Goal: Information Seeking & Learning: Learn about a topic

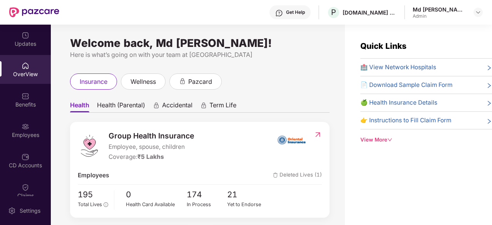
click at [27, 78] on div "OverView" at bounding box center [25, 74] width 51 height 8
click at [32, 139] on div "Employees" at bounding box center [25, 130] width 51 height 29
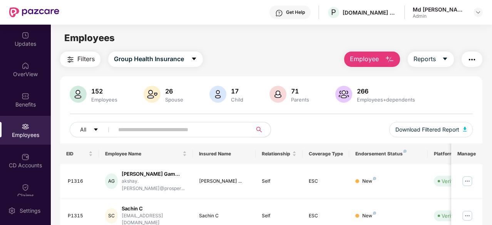
click at [134, 127] on input "text" at bounding box center [180, 130] width 124 height 12
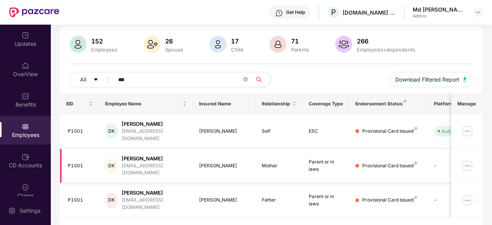
scroll to position [0, 77]
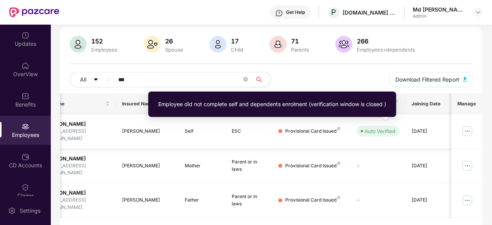
type input "***"
click at [387, 128] on div "Auto Verified" at bounding box center [380, 131] width 31 height 8
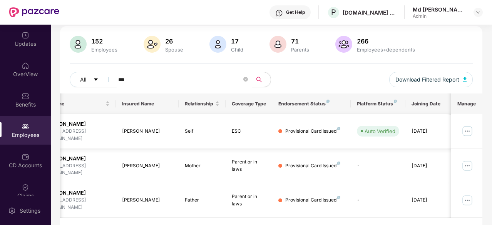
click at [471, 127] on img at bounding box center [467, 131] width 12 height 12
click at [301, 130] on div "Provisional Card Issued" at bounding box center [312, 131] width 55 height 7
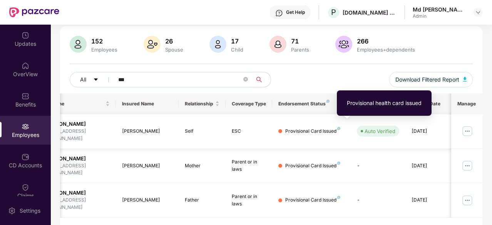
click at [337, 127] on img at bounding box center [338, 128] width 3 height 3
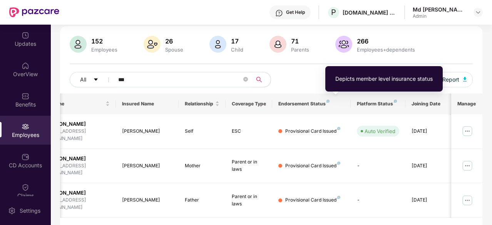
click at [327, 100] on img at bounding box center [328, 101] width 3 height 3
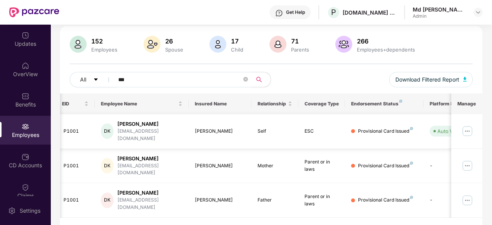
scroll to position [0, 0]
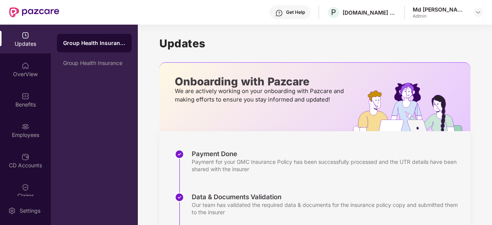
click at [26, 42] on div "Updates" at bounding box center [25, 44] width 51 height 8
click at [34, 63] on div "OverView" at bounding box center [25, 69] width 51 height 29
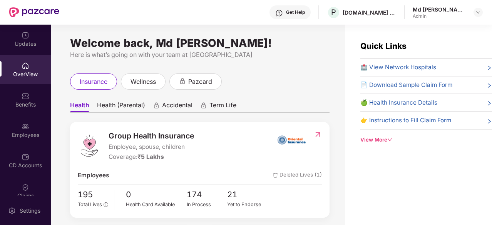
click at [19, 72] on div "OverView" at bounding box center [25, 74] width 51 height 8
click at [25, 97] on img at bounding box center [26, 96] width 8 height 8
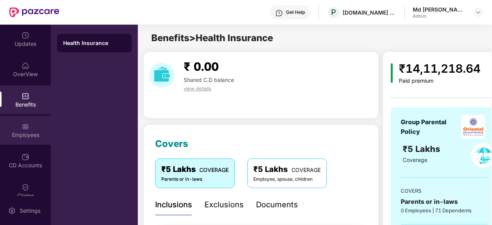
click at [22, 133] on div "Employees" at bounding box center [25, 135] width 51 height 8
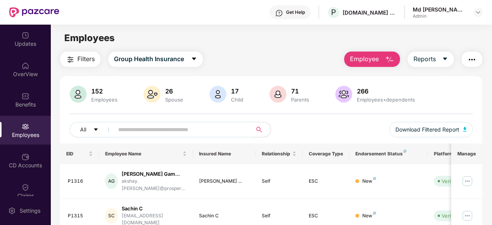
click at [139, 134] on input "text" at bounding box center [180, 130] width 124 height 12
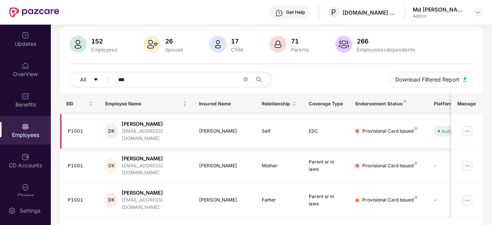
type input "***"
click at [275, 131] on div "Self" at bounding box center [279, 131] width 35 height 7
click at [467, 125] on img at bounding box center [467, 131] width 12 height 12
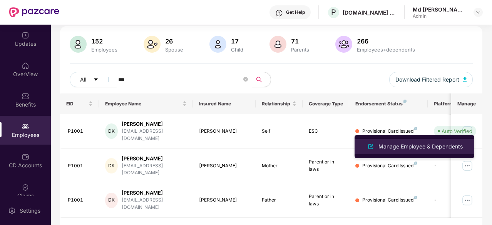
click at [419, 149] on div "Manage Employee & Dependents" at bounding box center [420, 146] width 87 height 8
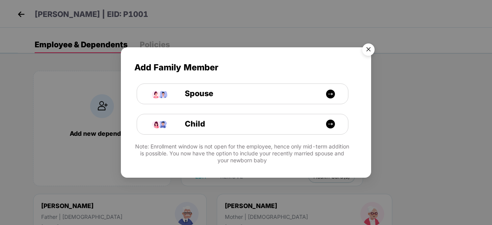
click at [367, 51] on img "Close" at bounding box center [369, 51] width 22 height 22
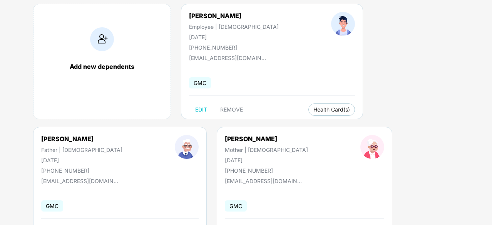
scroll to position [103, 0]
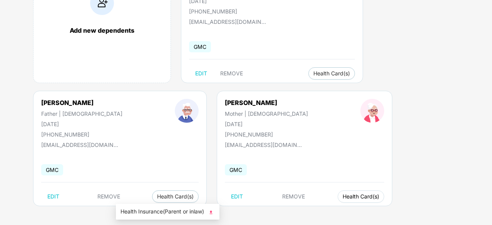
click at [343, 195] on span "Health Card(s)" at bounding box center [361, 197] width 37 height 4
click at [183, 211] on span "Health Insurance(Parent or inlaw)" at bounding box center [168, 212] width 94 height 8
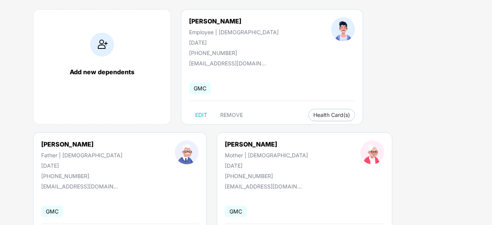
scroll to position [61, 0]
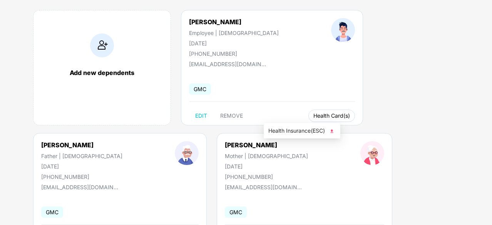
click at [313, 117] on span "Health Card(s)" at bounding box center [331, 116] width 37 height 4
click at [300, 132] on span "Health Insurance(ESC)" at bounding box center [301, 131] width 67 height 8
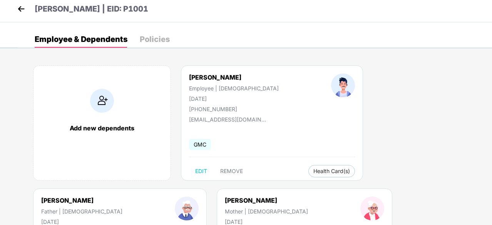
scroll to position [4, 0]
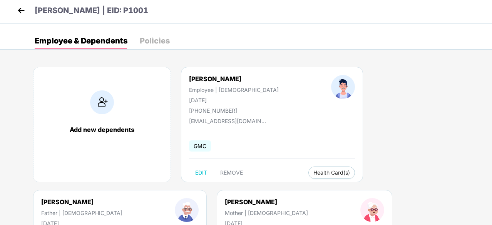
click at [141, 41] on div "Policies" at bounding box center [155, 41] width 30 height 8
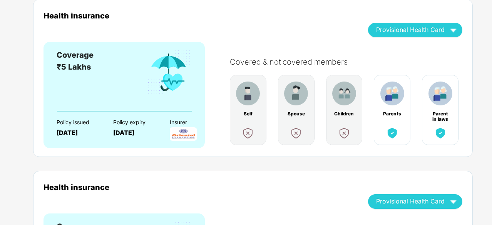
scroll to position [71, 0]
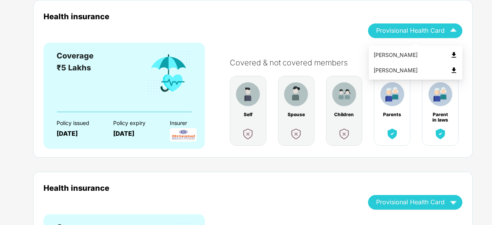
click at [449, 26] on img "button" at bounding box center [453, 30] width 13 height 13
click at [454, 53] on img at bounding box center [454, 55] width 8 height 8
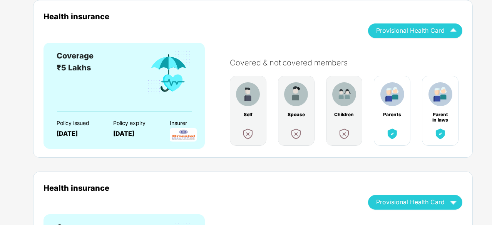
scroll to position [0, 0]
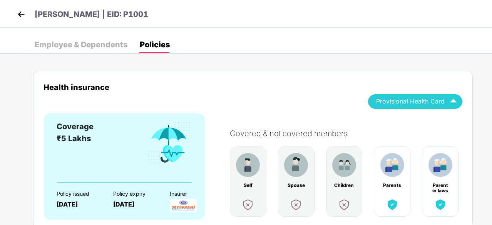
click at [105, 48] on div "Employee & Dependents" at bounding box center [81, 45] width 93 height 8
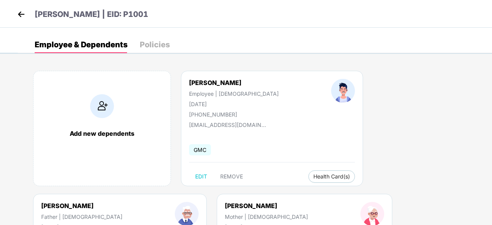
click at [23, 13] on img at bounding box center [21, 14] width 12 height 12
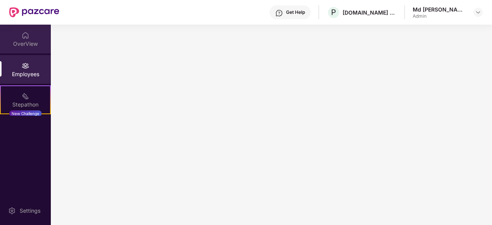
click at [35, 41] on div "OverView" at bounding box center [25, 44] width 51 height 8
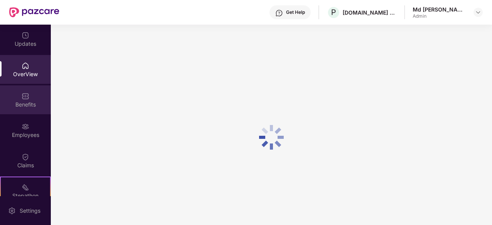
click at [17, 105] on div "Benefits" at bounding box center [25, 105] width 51 height 8
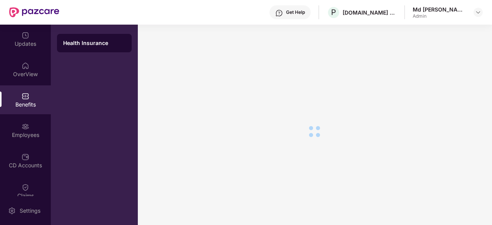
click at [12, 134] on div "Employees" at bounding box center [25, 135] width 51 height 8
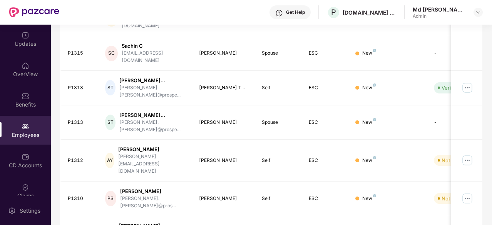
scroll to position [253, 0]
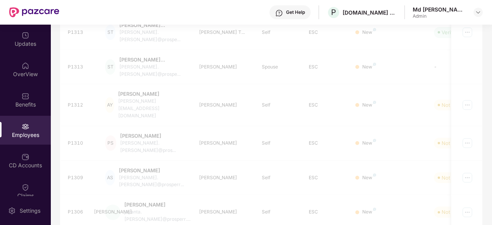
scroll to position [246, 0]
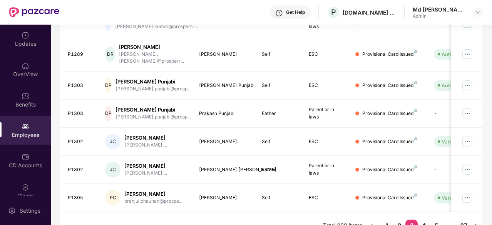
click at [424, 220] on link "4" at bounding box center [424, 226] width 12 height 12
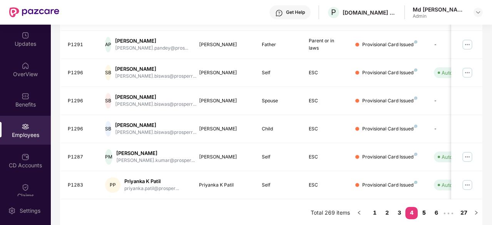
click at [424, 210] on link "5" at bounding box center [424, 213] width 12 height 12
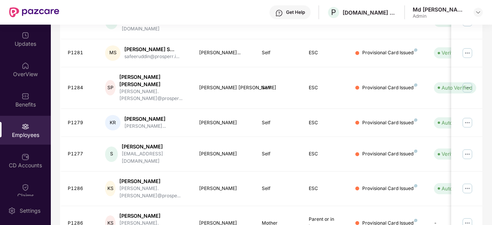
scroll to position [253, 0]
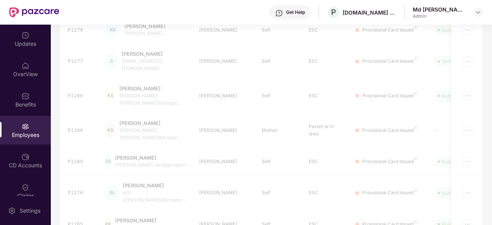
scroll to position [246, 0]
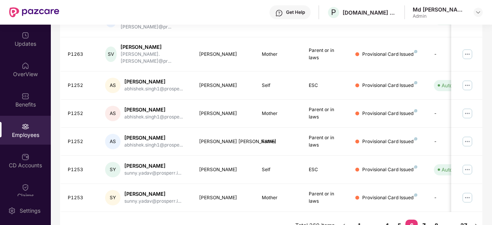
click at [426, 220] on link "7" at bounding box center [424, 226] width 12 height 12
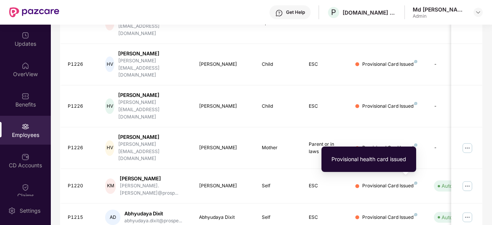
click at [402, 166] on div "Provisional health card issued" at bounding box center [368, 160] width 87 height 18
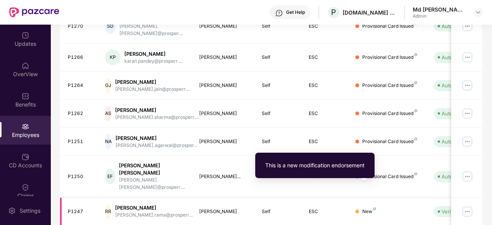
click at [374, 208] on img at bounding box center [374, 209] width 3 height 3
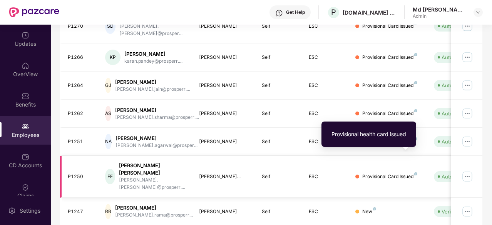
click at [416, 173] on img at bounding box center [415, 174] width 3 height 3
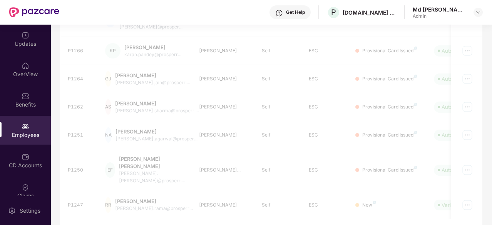
scroll to position [246, 0]
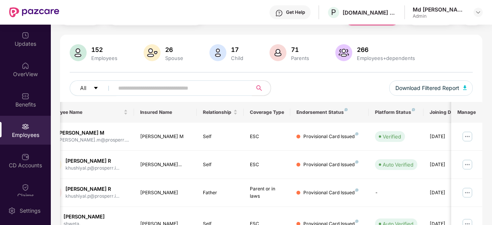
scroll to position [0, 59]
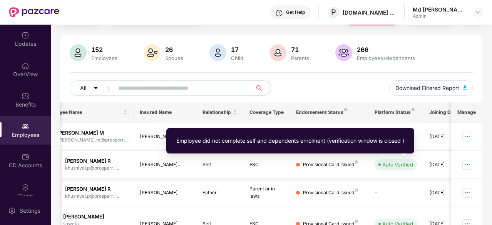
click at [392, 166] on div "Auto Verified" at bounding box center [397, 165] width 31 height 8
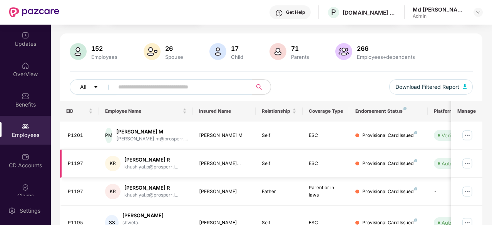
scroll to position [0, 0]
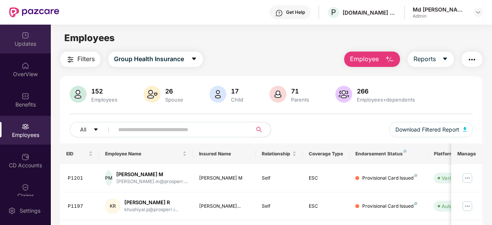
click at [26, 39] on img at bounding box center [26, 36] width 8 height 8
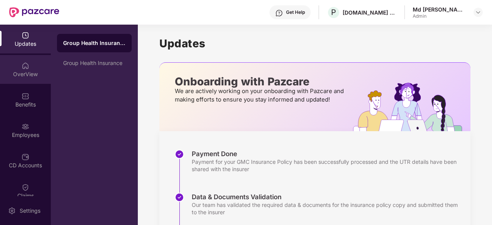
click at [30, 64] on div "OverView" at bounding box center [25, 69] width 51 height 29
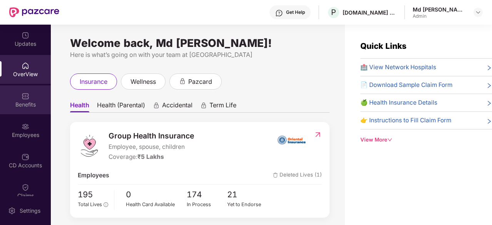
click at [31, 94] on div "Benefits" at bounding box center [25, 99] width 51 height 29
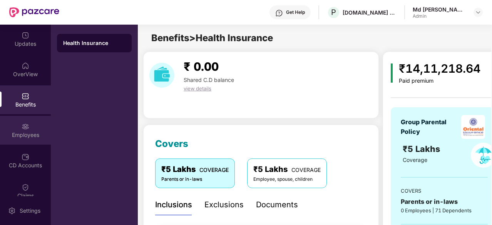
click at [35, 136] on div "Employees" at bounding box center [25, 135] width 51 height 8
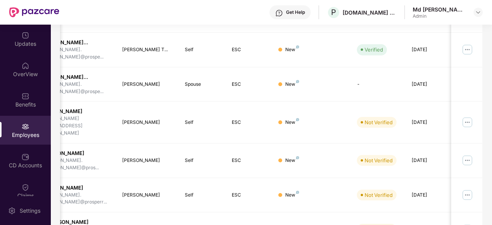
scroll to position [253, 0]
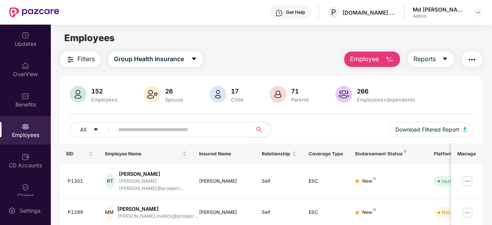
scroll to position [246, 0]
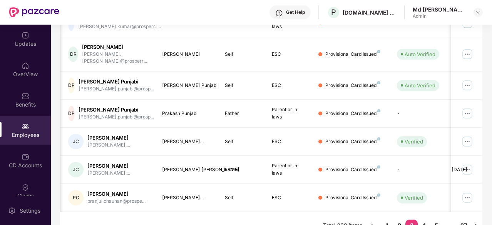
scroll to position [0, 45]
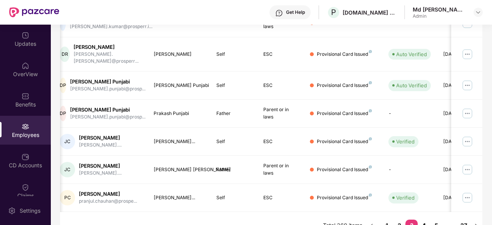
click at [425, 220] on link "4" at bounding box center [424, 226] width 12 height 12
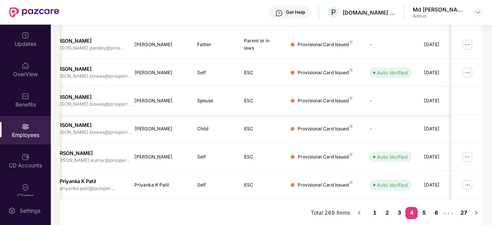
scroll to position [0, 77]
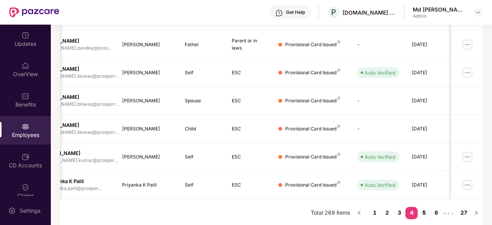
click at [426, 210] on link "5" at bounding box center [424, 213] width 12 height 12
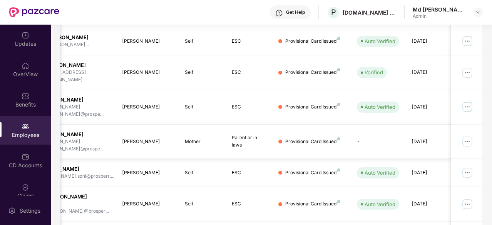
scroll to position [253, 0]
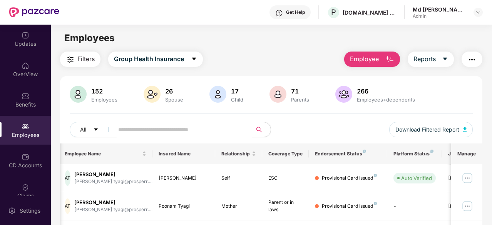
scroll to position [246, 0]
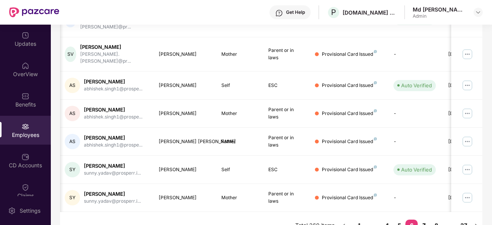
click at [422, 220] on link "7" at bounding box center [424, 226] width 12 height 12
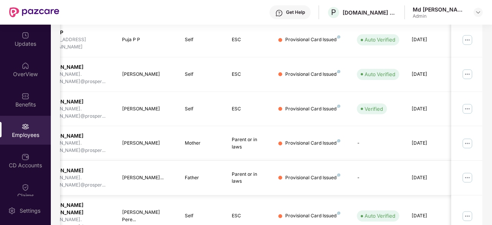
scroll to position [0, 0]
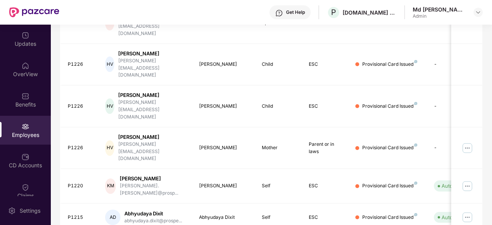
scroll to position [0, 77]
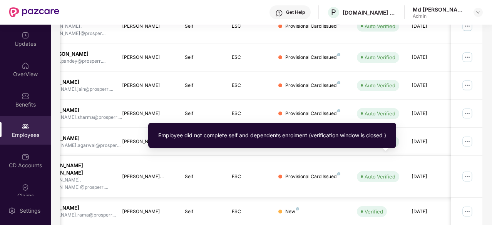
click at [379, 173] on div "Auto Verified" at bounding box center [380, 177] width 31 height 8
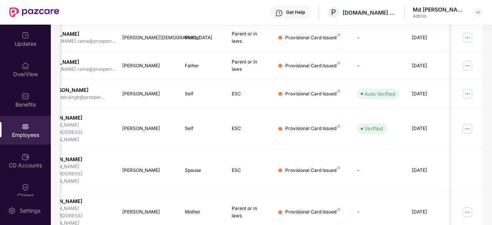
scroll to position [246, 0]
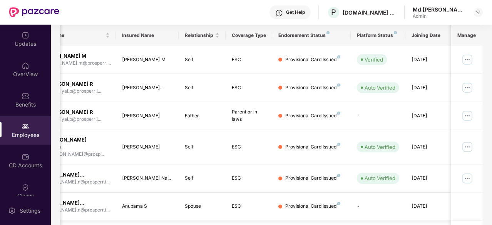
scroll to position [266, 0]
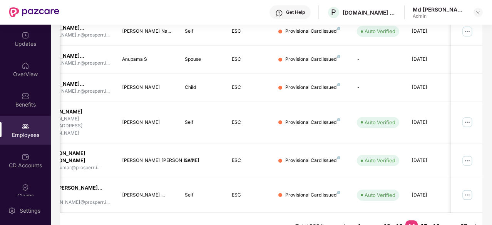
drag, startPoint x: 431, startPoint y: 209, endPoint x: 425, endPoint y: 210, distance: 6.3
click at [425, 221] on ul "Total 269 items 1 ••• 12 13 14 15 16 ••• 27" at bounding box center [388, 227] width 187 height 12
click at [425, 221] on link "15" at bounding box center [424, 227] width 12 height 12
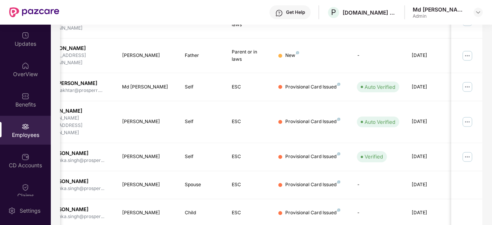
scroll to position [246, 0]
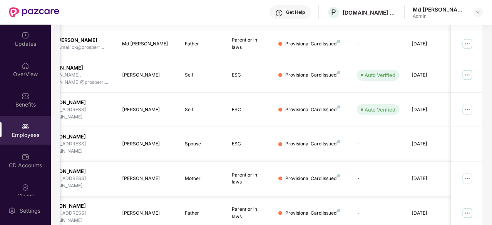
scroll to position [0, 0]
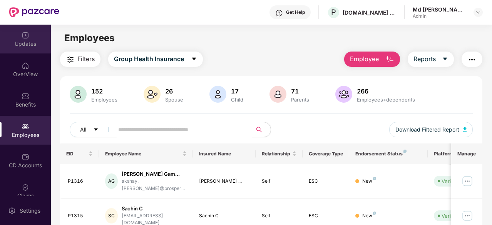
click at [30, 29] on div "Updates" at bounding box center [25, 39] width 51 height 29
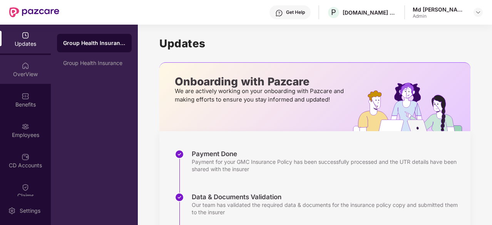
click at [23, 83] on div "OverView" at bounding box center [25, 69] width 51 height 29
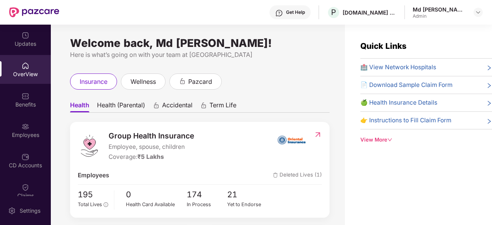
click at [35, 80] on div "OverView" at bounding box center [25, 69] width 51 height 29
click at [34, 94] on div "Benefits" at bounding box center [25, 99] width 51 height 29
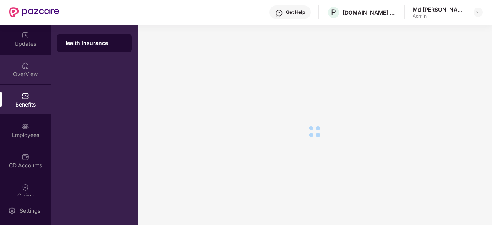
click at [34, 68] on div "OverView" at bounding box center [25, 69] width 51 height 29
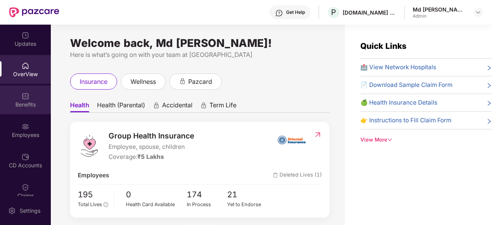
click at [31, 102] on div "Benefits" at bounding box center [25, 105] width 51 height 8
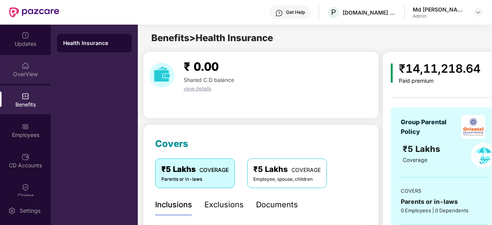
click at [29, 77] on div "OverView" at bounding box center [25, 74] width 51 height 8
